Goal: Navigation & Orientation: Go to known website

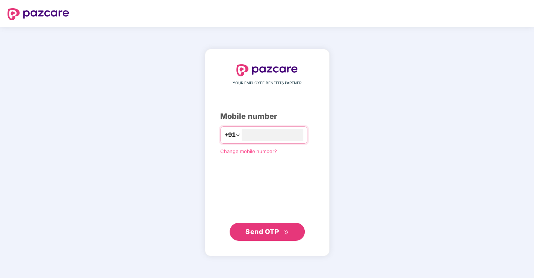
type input "**********"
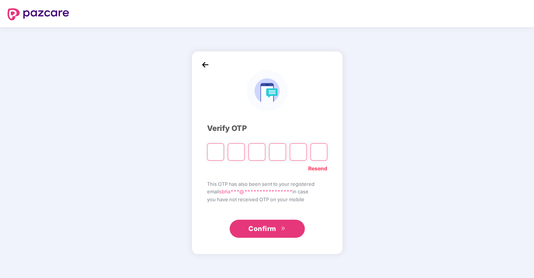
type input "*"
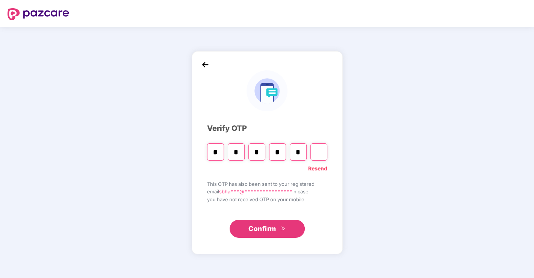
type input "*"
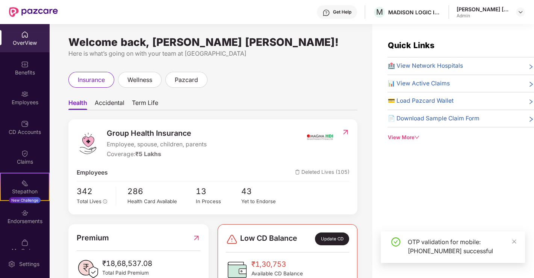
drag, startPoint x: 520, startPoint y: 238, endPoint x: 507, endPoint y: 247, distance: 16.4
click at [520, 238] on div "OTP validation for mobile: [PHONE_NUMBER] successful" at bounding box center [453, 247] width 144 height 32
click at [517, 240] on div "OTP validation for mobile: [PHONE_NUMBER] successful" at bounding box center [453, 247] width 144 height 32
click at [515, 244] on icon "close" at bounding box center [514, 241] width 5 height 5
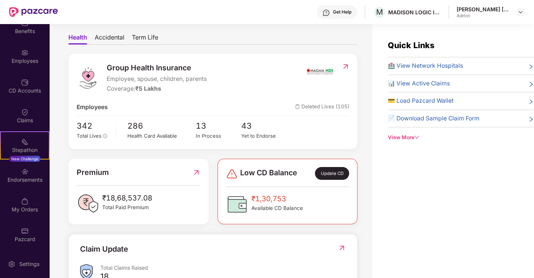
scroll to position [83, 0]
